Goal: Navigation & Orientation: Understand site structure

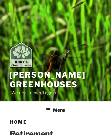
click at [24, 56] on img at bounding box center [21, 55] width 23 height 26
